Goal: Task Accomplishment & Management: Manage account settings

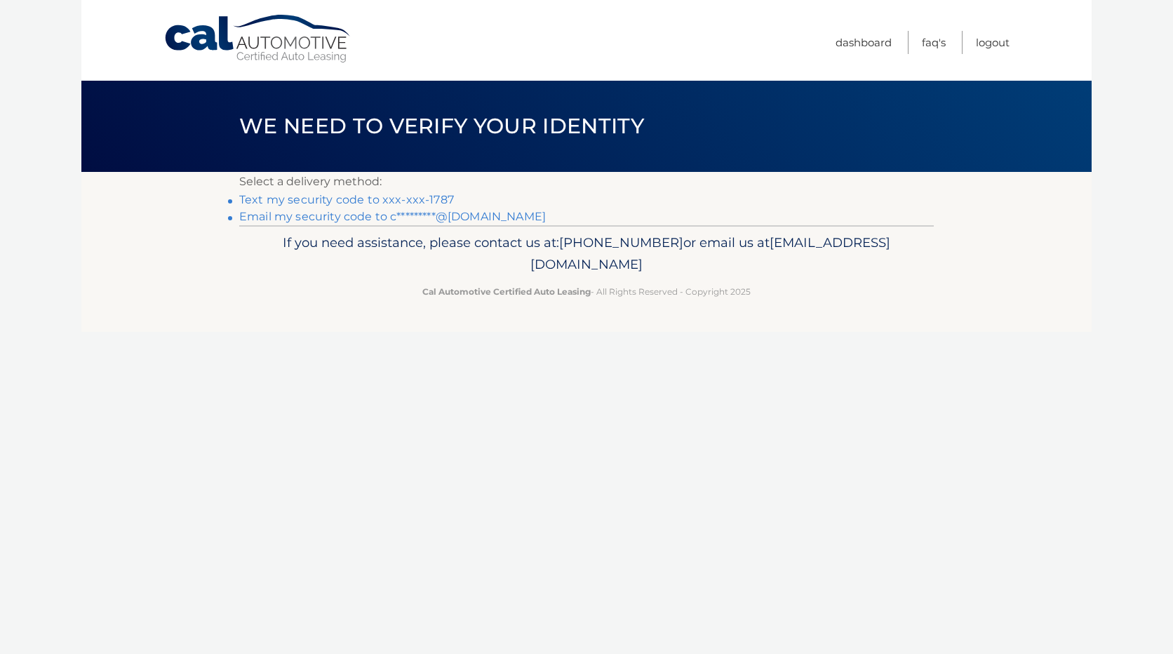
click at [405, 201] on link "Text my security code to xxx-xxx-1787" at bounding box center [346, 199] width 215 height 13
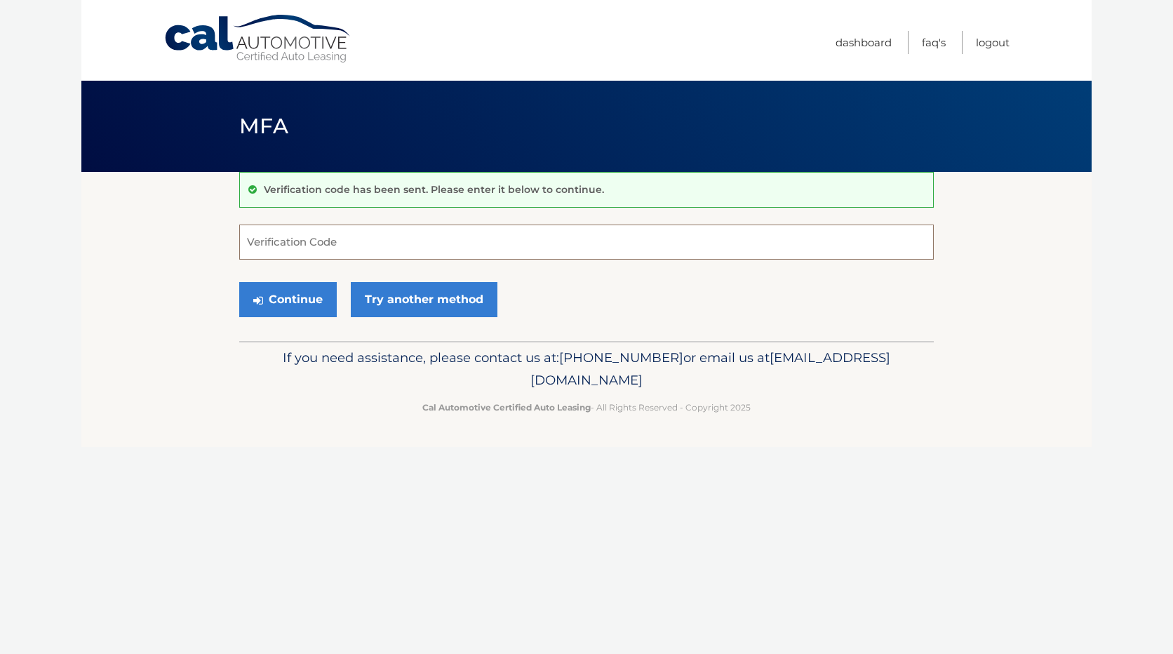
click at [384, 238] on input "Verification Code" at bounding box center [586, 241] width 694 height 35
type input "317605"
click at [239, 282] on button "Continue" at bounding box center [287, 299] width 97 height 35
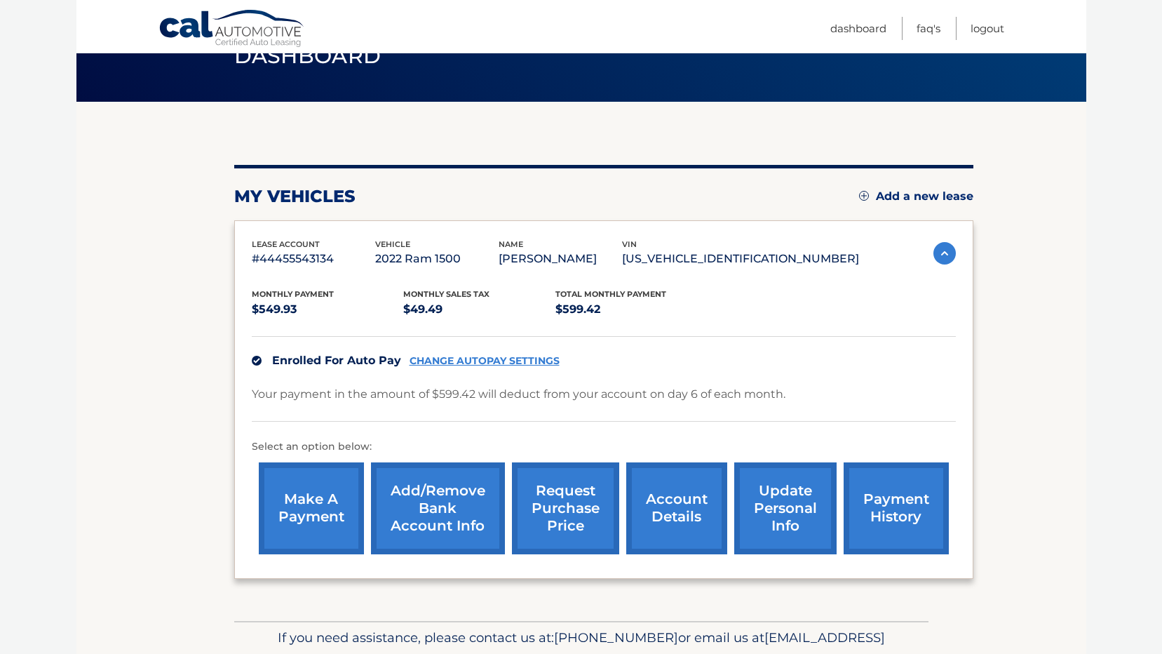
scroll to position [140, 0]
